Goal: Entertainment & Leisure: Browse casually

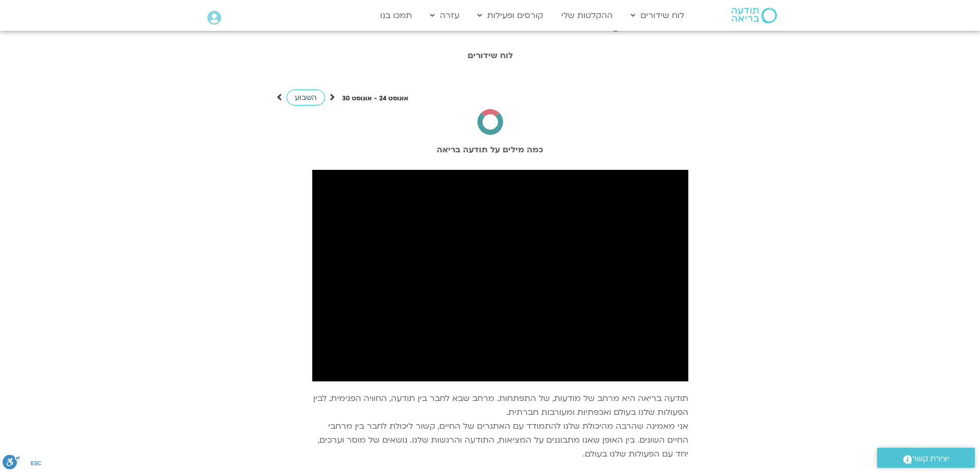
scroll to position [22, 0]
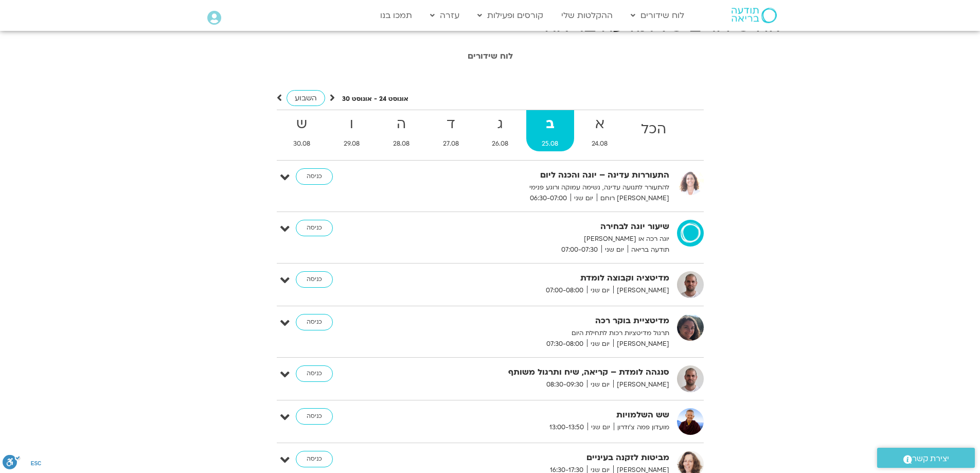
click at [299, 96] on span "השבוע" at bounding box center [306, 98] width 22 height 10
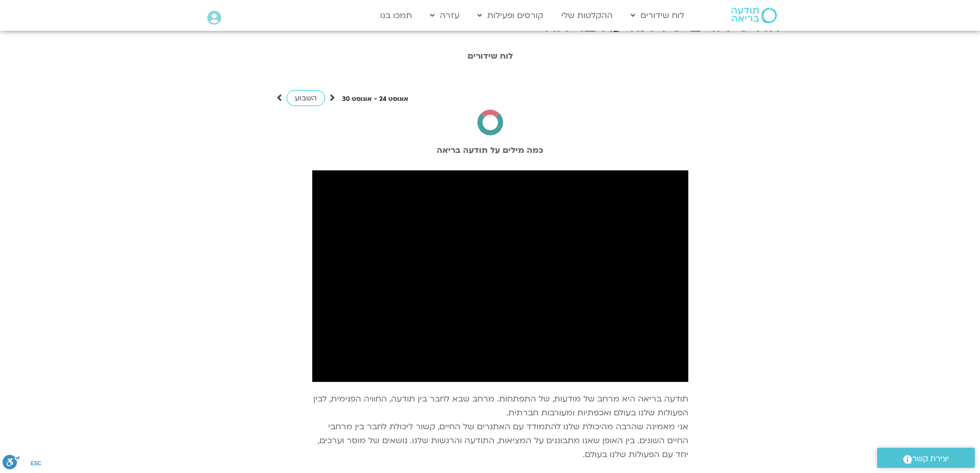
click at [299, 96] on span "השבוע" at bounding box center [306, 98] width 22 height 10
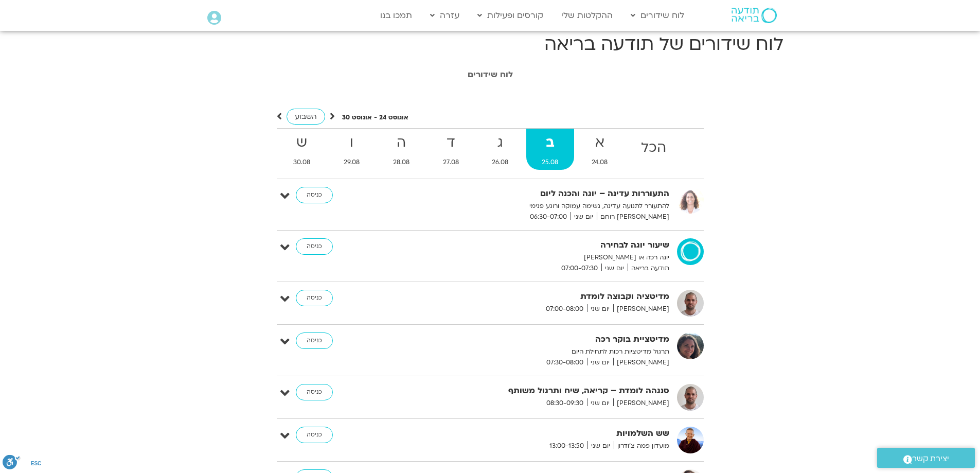
scroll to position [0, 0]
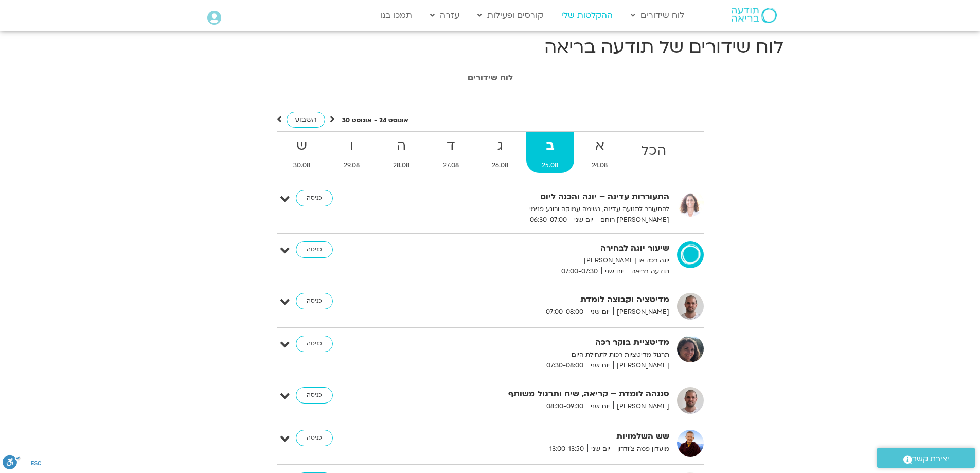
click at [590, 14] on link "ההקלטות שלי" at bounding box center [587, 16] width 62 height 20
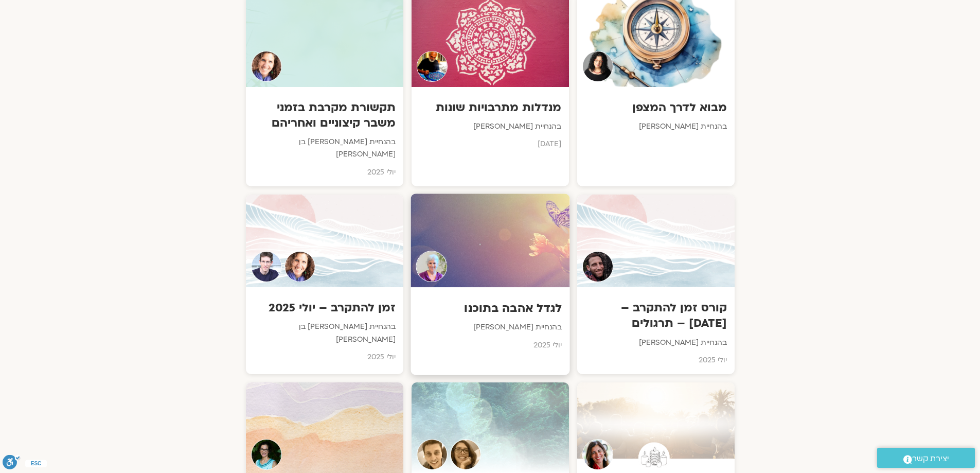
scroll to position [616, 0]
click at [501, 322] on p "בהנחיית סנדיה בר קמה" at bounding box center [490, 328] width 144 height 13
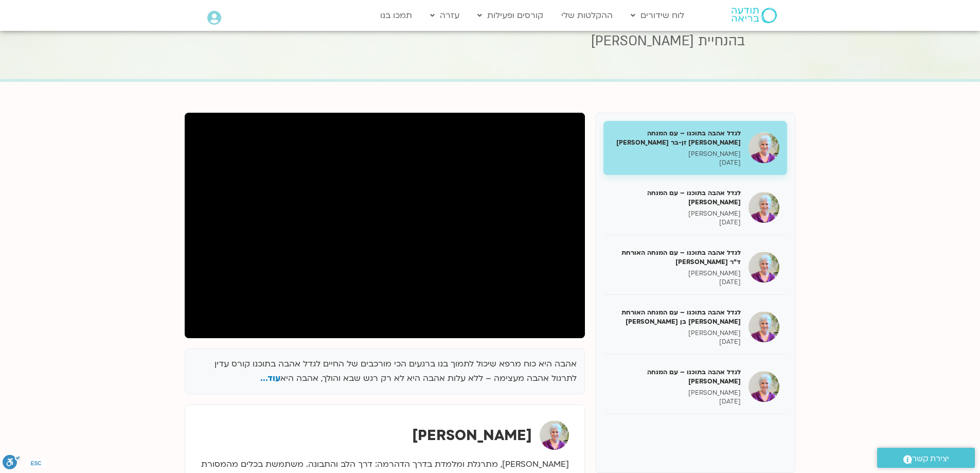
scroll to position [51, 0]
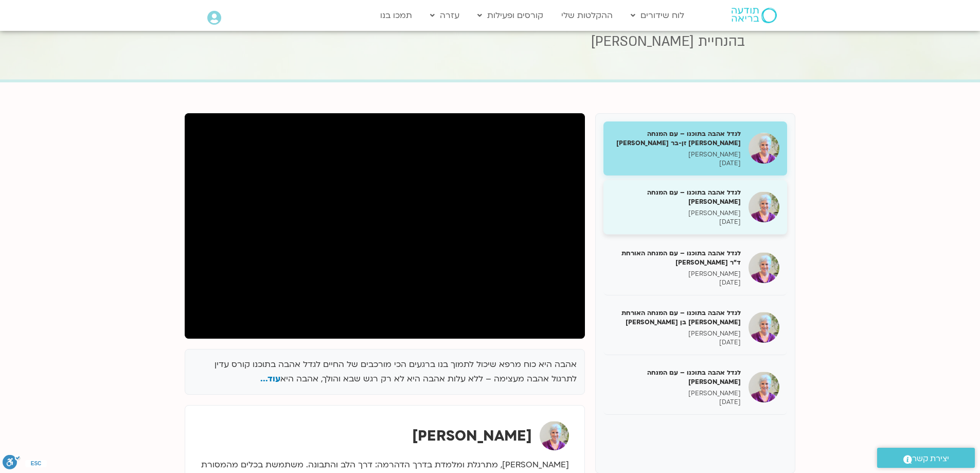
click at [685, 197] on h5 "לגדל אהבה בתוכנו – עם המנחה האורח ענבר בר קמה" at bounding box center [676, 197] width 130 height 19
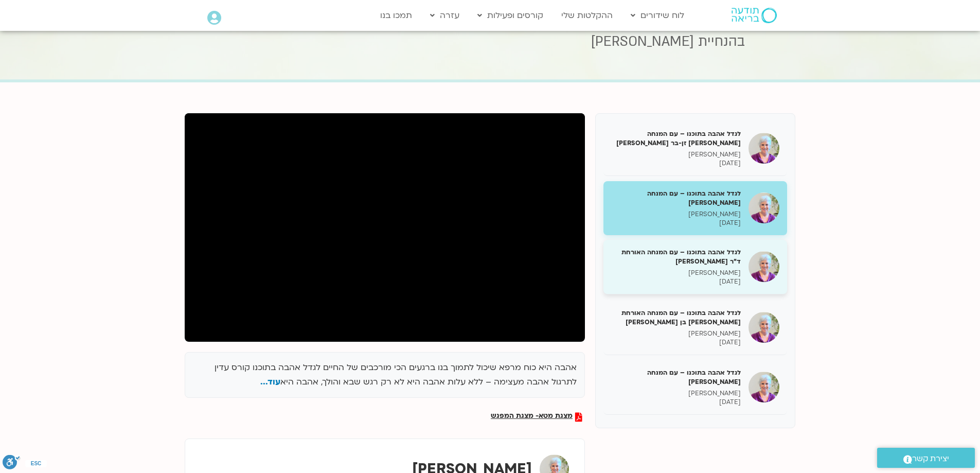
click at [718, 264] on h5 "לגדל אהבה בתוכנו – עם המנחה האורחת ד"ר נועה אלבלדה" at bounding box center [676, 257] width 130 height 19
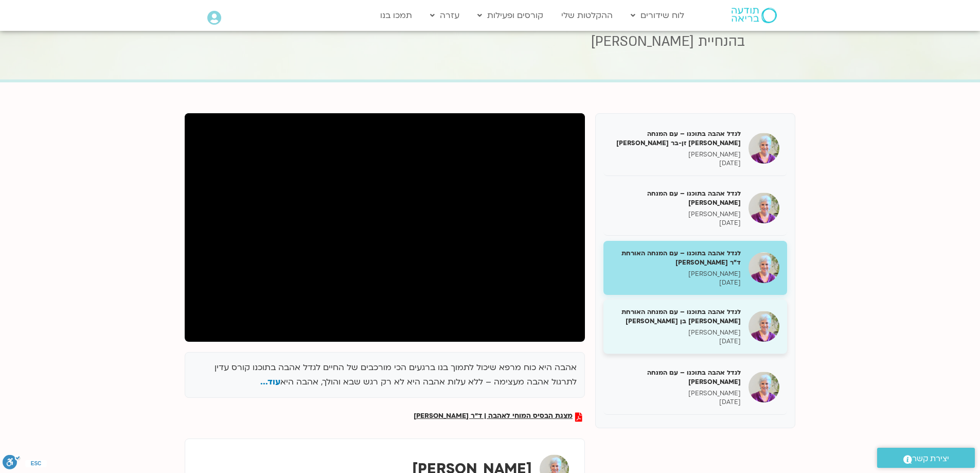
click at [720, 322] on h5 "לגדל אהבה בתוכנו – עם המנחה האורחת שאנייה כהן בן חיים" at bounding box center [676, 316] width 130 height 19
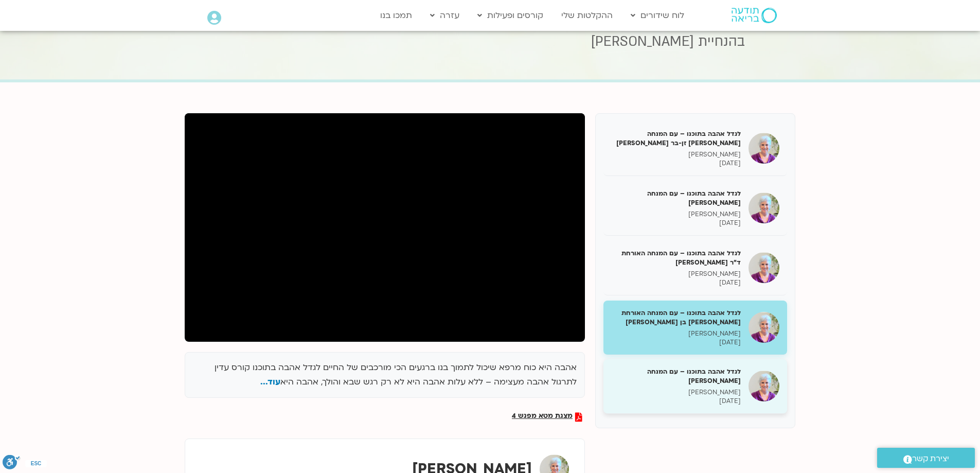
click at [712, 378] on h5 "לגדל אהבה בתוכנו – עם המנחה האורח בן קמינסקי" at bounding box center [676, 376] width 130 height 19
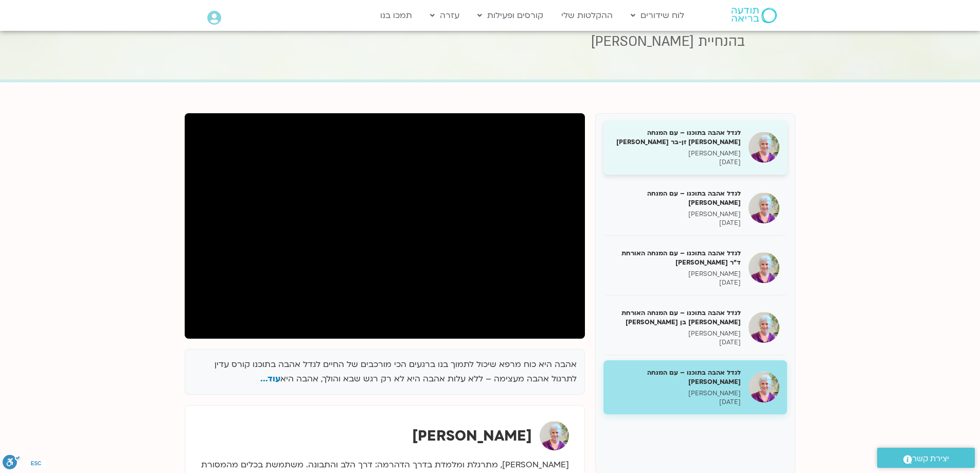
click at [725, 136] on h5 "לגדל אהבה בתוכנו – עם המנחה האורחת צילה זן-בר צור" at bounding box center [676, 137] width 130 height 19
